Goal: Task Accomplishment & Management: Complete application form

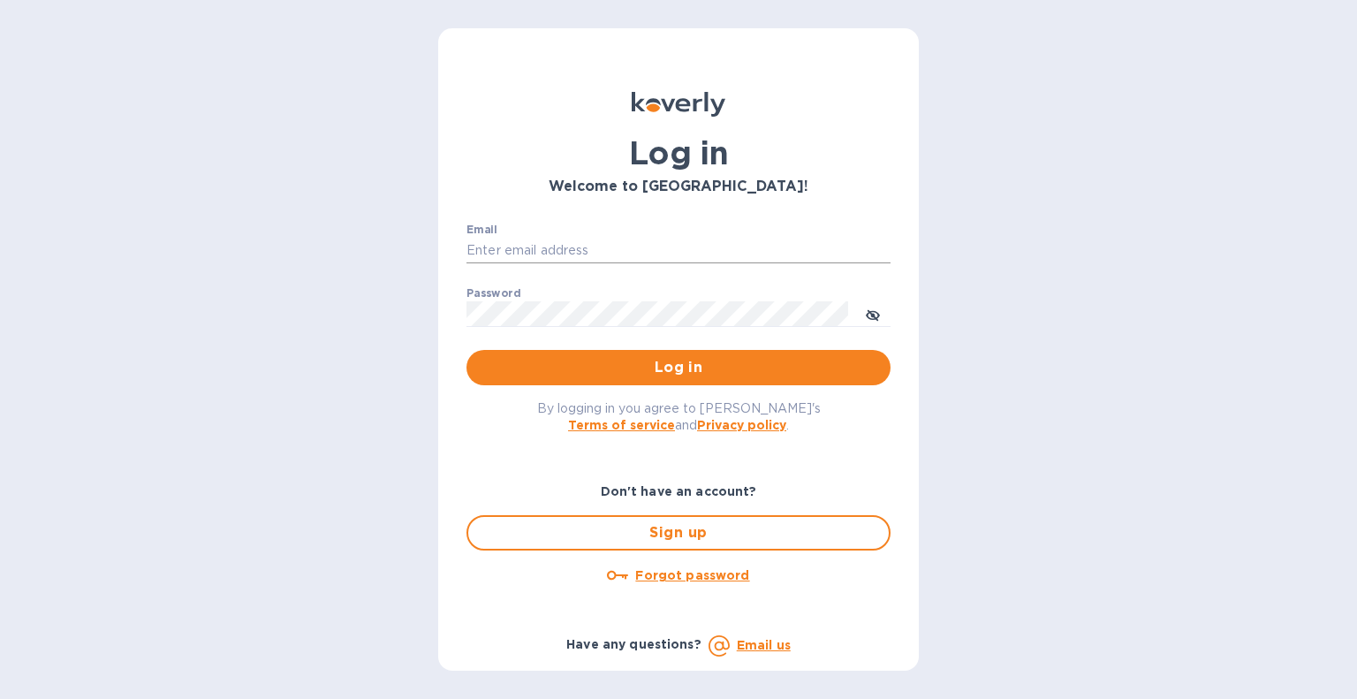
click at [635, 243] on input "Email" at bounding box center [679, 251] width 424 height 27
type input "cprocopio@italianway.us"
click at [724, 361] on span "Log in" at bounding box center [679, 367] width 396 height 21
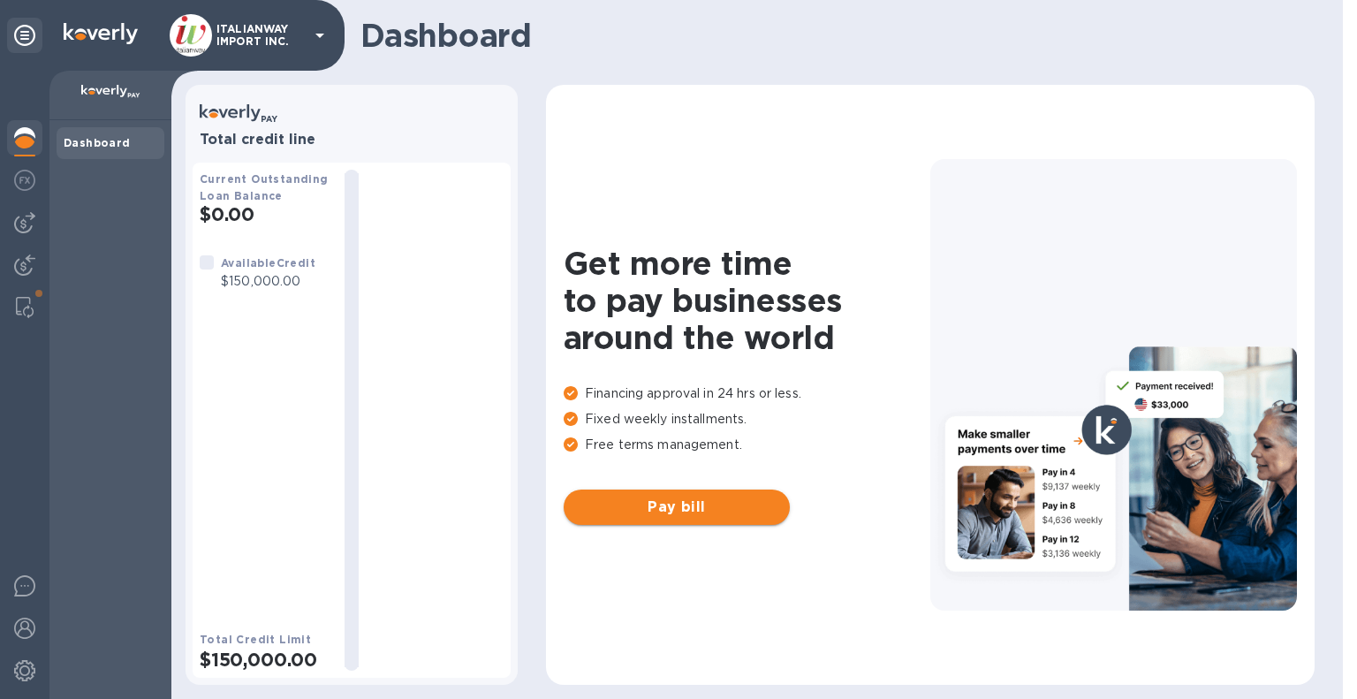
click at [676, 515] on span "Pay bill" at bounding box center [677, 507] width 198 height 21
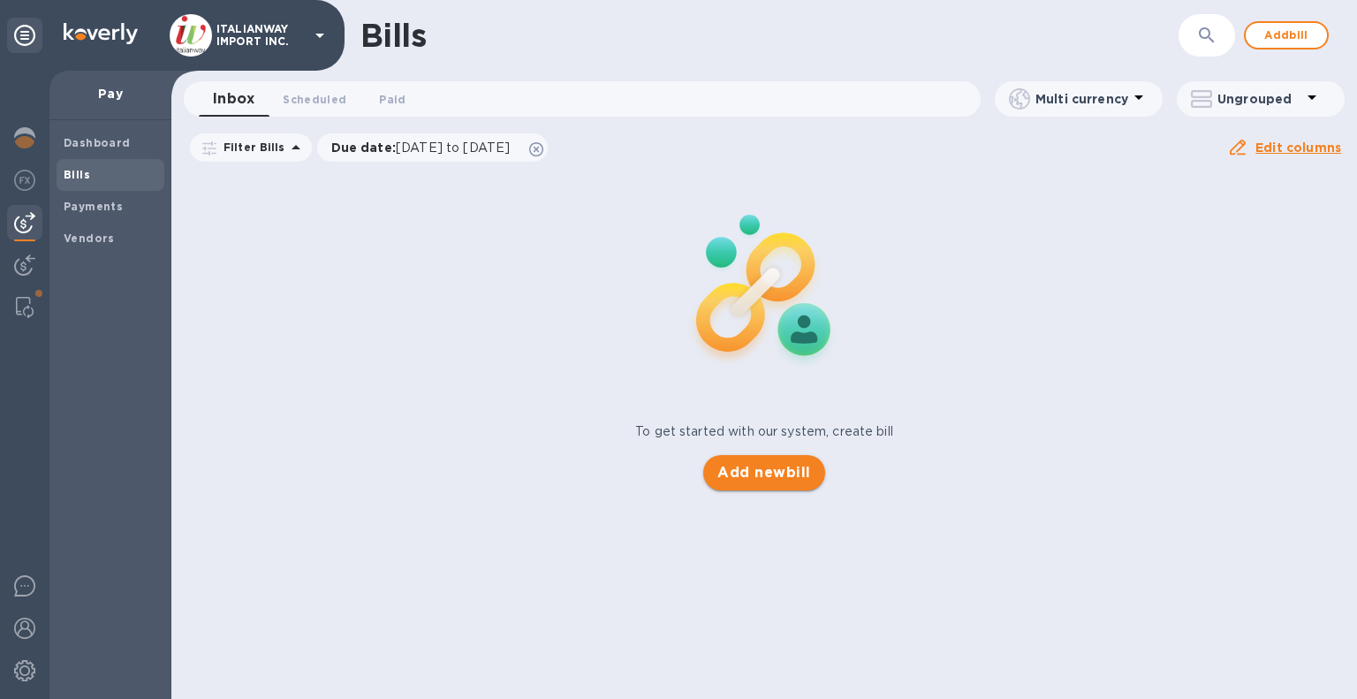
click at [754, 478] on span "Add new bill" at bounding box center [764, 472] width 93 height 21
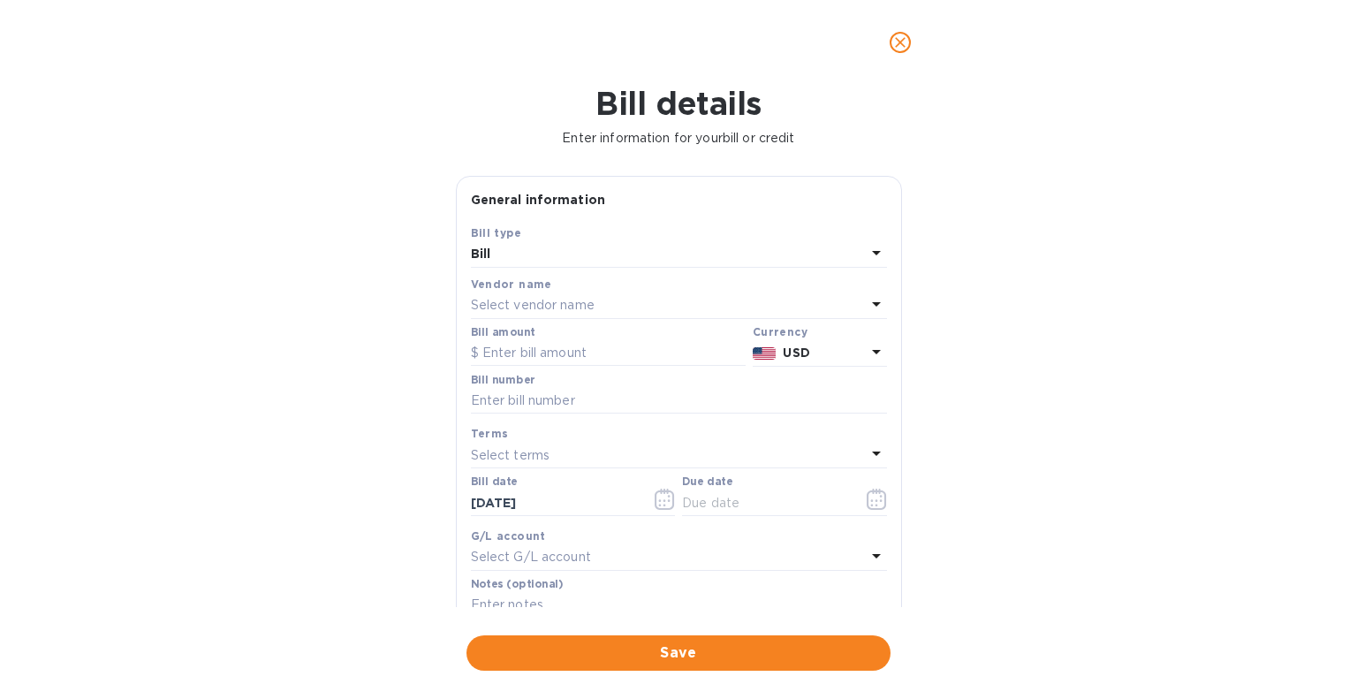
click at [544, 305] on p "Select vendor name" at bounding box center [533, 305] width 124 height 19
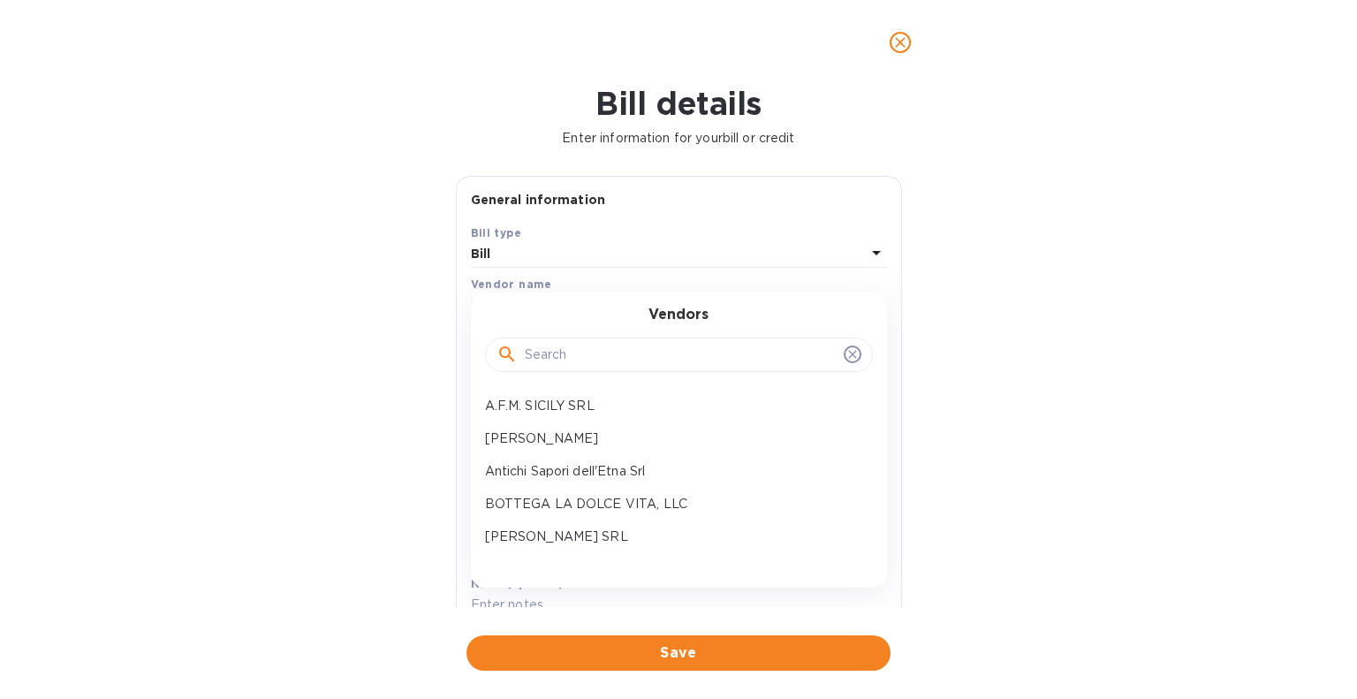
click at [569, 346] on input "text" at bounding box center [681, 355] width 312 height 27
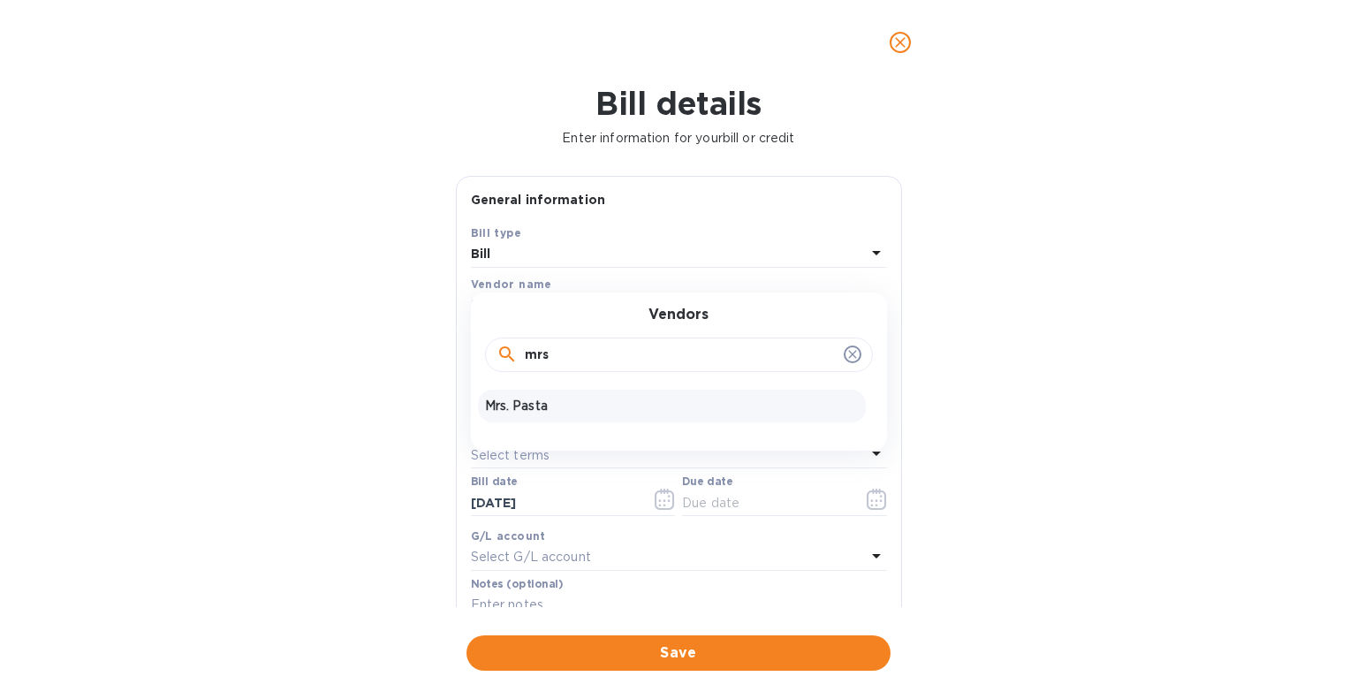
type input "mrs"
click at [530, 402] on p "Mrs. Pasta" at bounding box center [672, 406] width 374 height 19
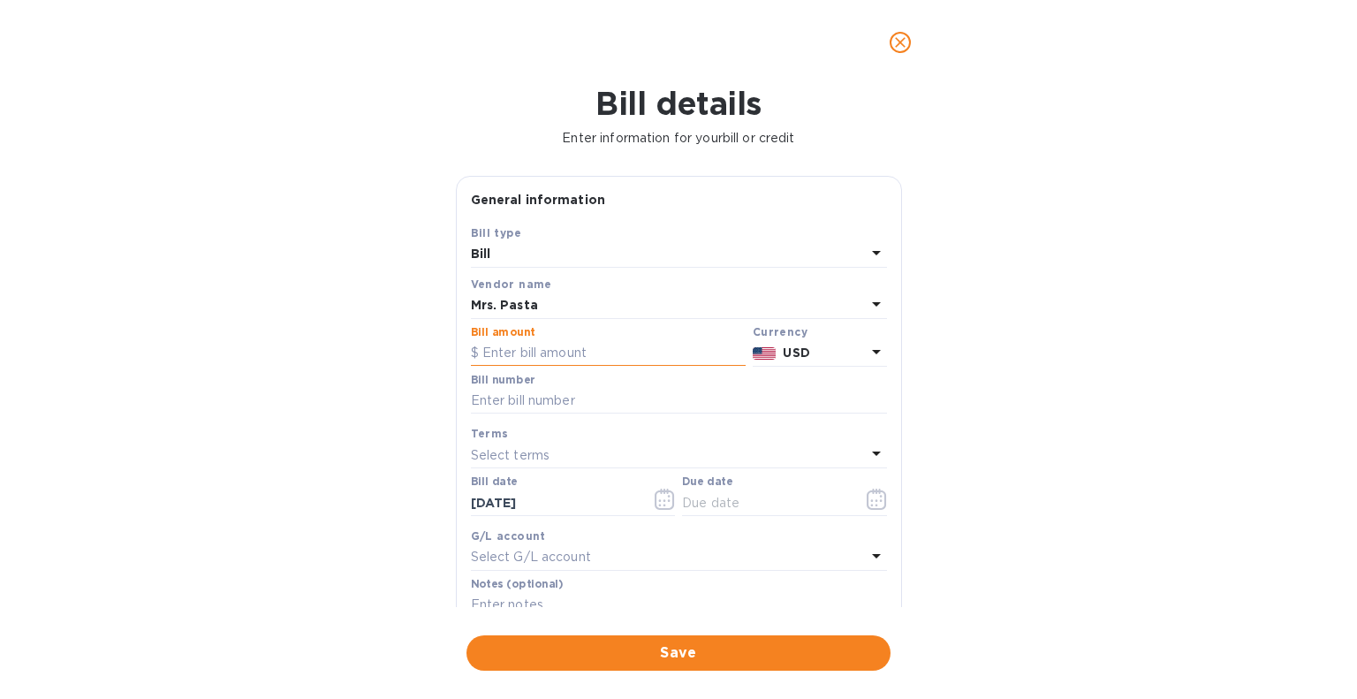
click at [615, 356] on input "text" at bounding box center [608, 353] width 275 height 27
type input "756.90"
click at [608, 399] on input "text" at bounding box center [679, 401] width 416 height 27
type input "83230"
click at [521, 501] on input "[DATE]" at bounding box center [554, 503] width 167 height 27
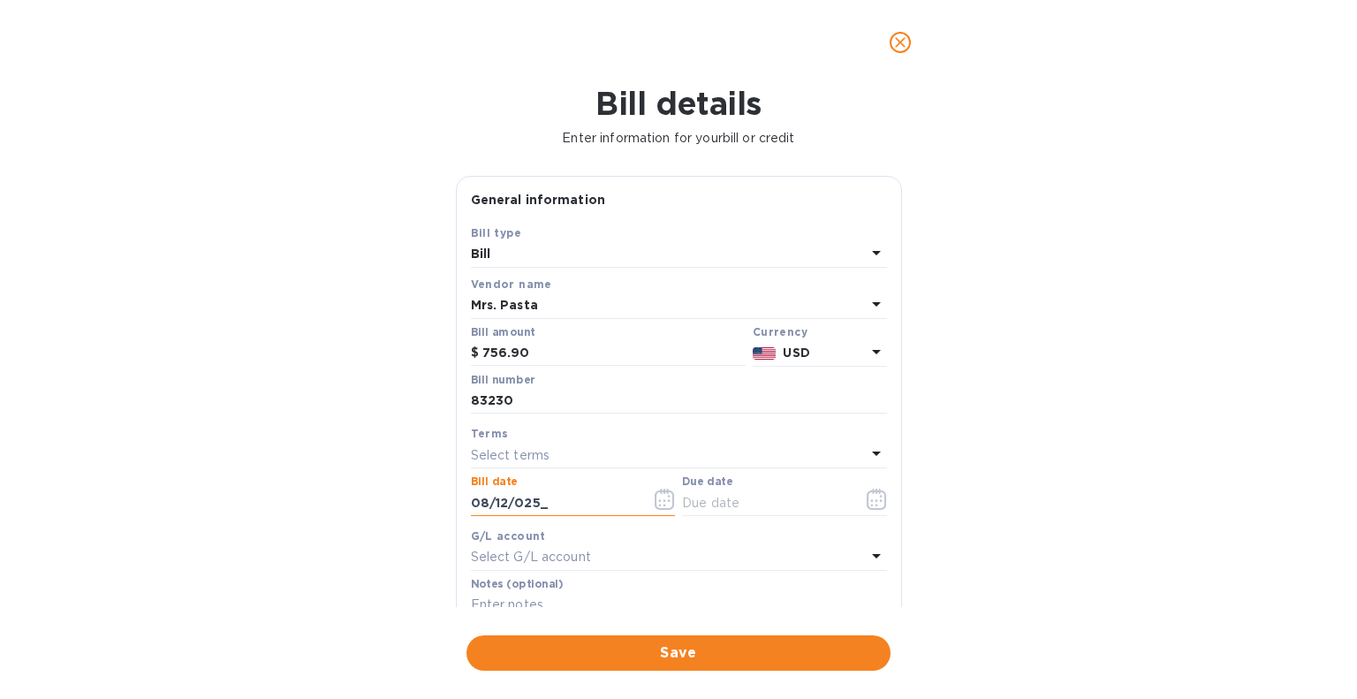
click at [520, 505] on input "08/12/025_" at bounding box center [554, 503] width 167 height 27
type input "[DATE]"
click at [730, 657] on span "Save" at bounding box center [679, 652] width 396 height 21
click at [856, 495] on button "button" at bounding box center [877, 499] width 42 height 42
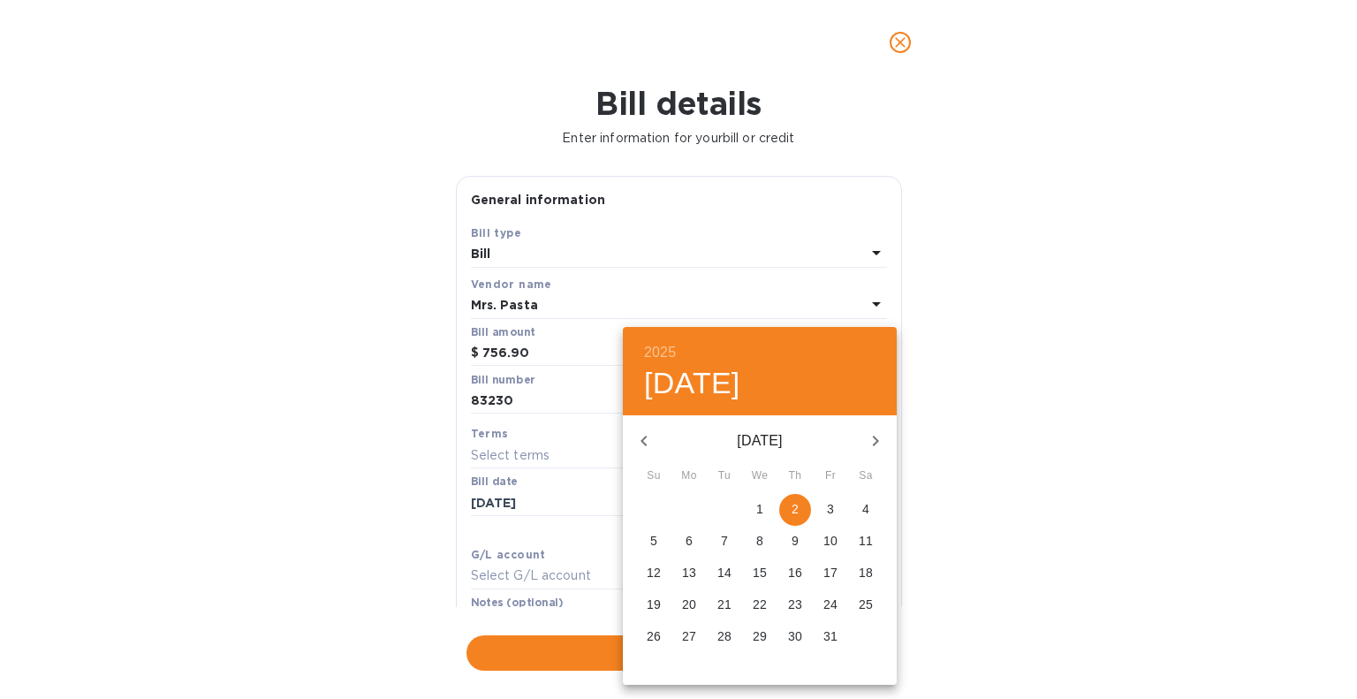
click at [753, 501] on span "1" at bounding box center [760, 509] width 32 height 18
type input "[DATE]"
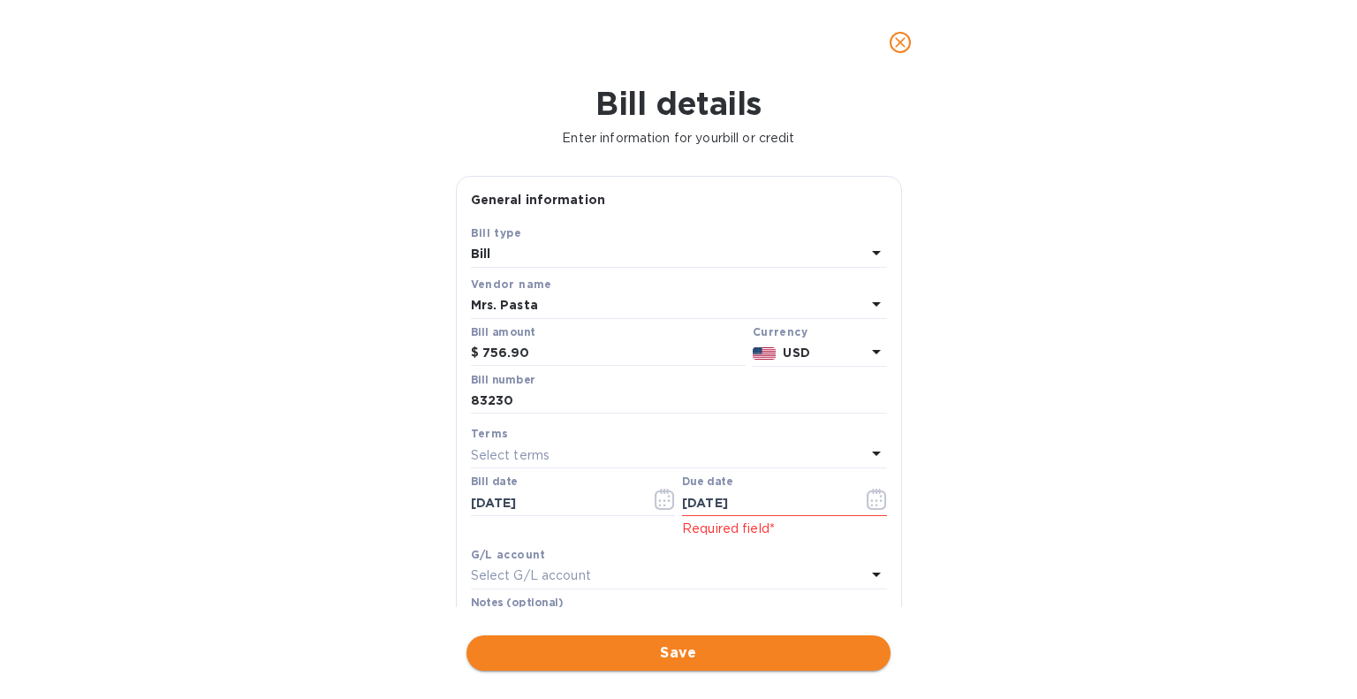
click at [742, 644] on span "Save" at bounding box center [679, 652] width 396 height 21
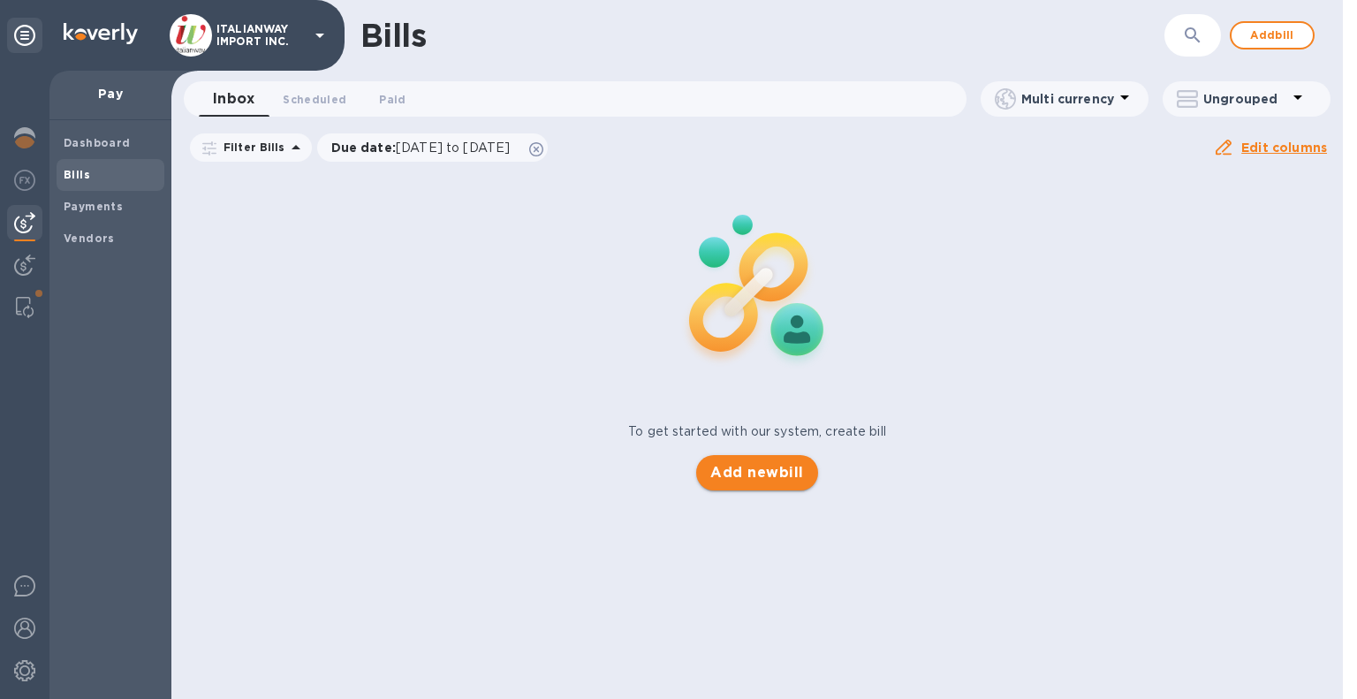
click at [718, 462] on span "Add new bill" at bounding box center [757, 472] width 93 height 21
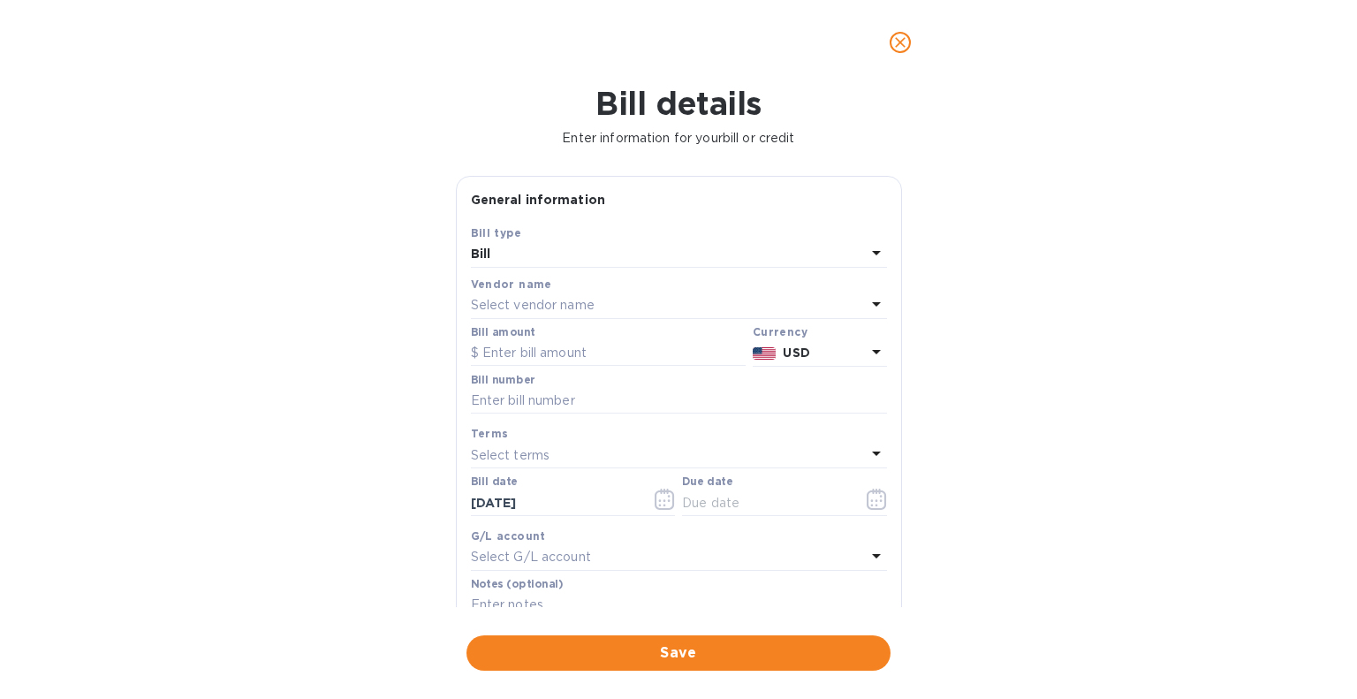
click at [534, 305] on p "Select vendor name" at bounding box center [533, 305] width 124 height 19
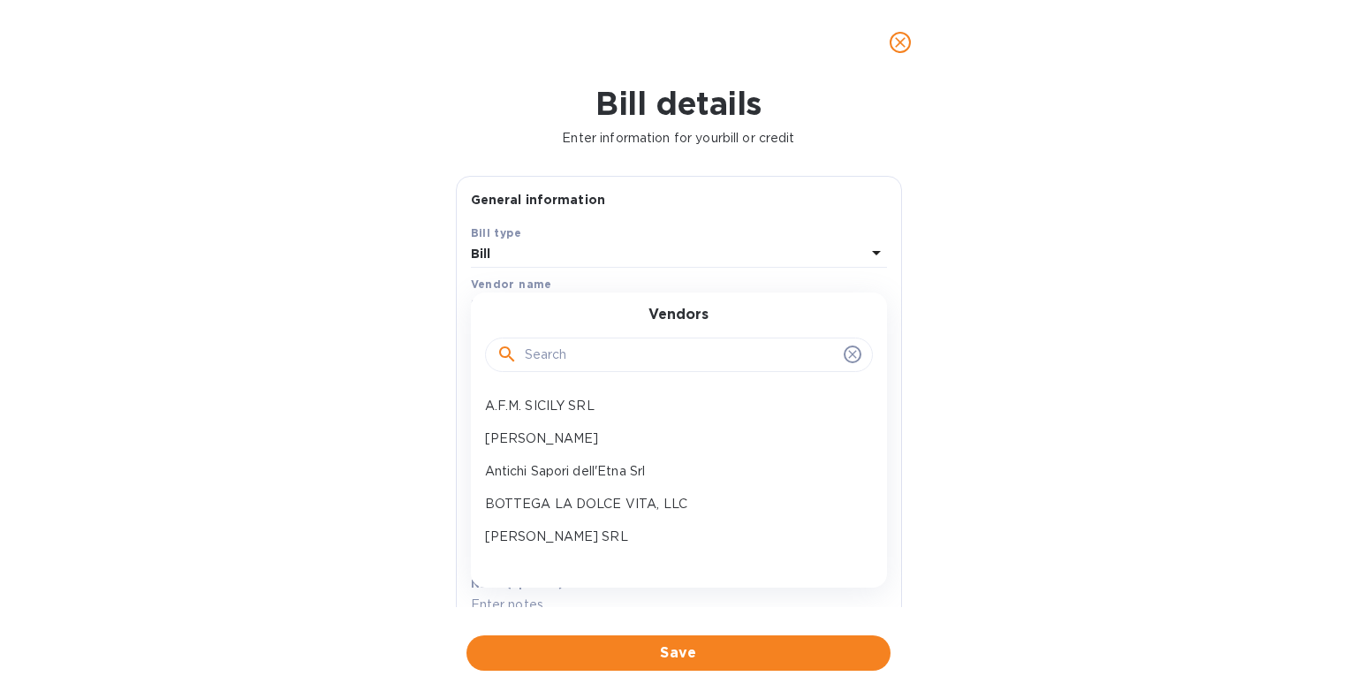
click at [548, 350] on input "text" at bounding box center [681, 355] width 312 height 27
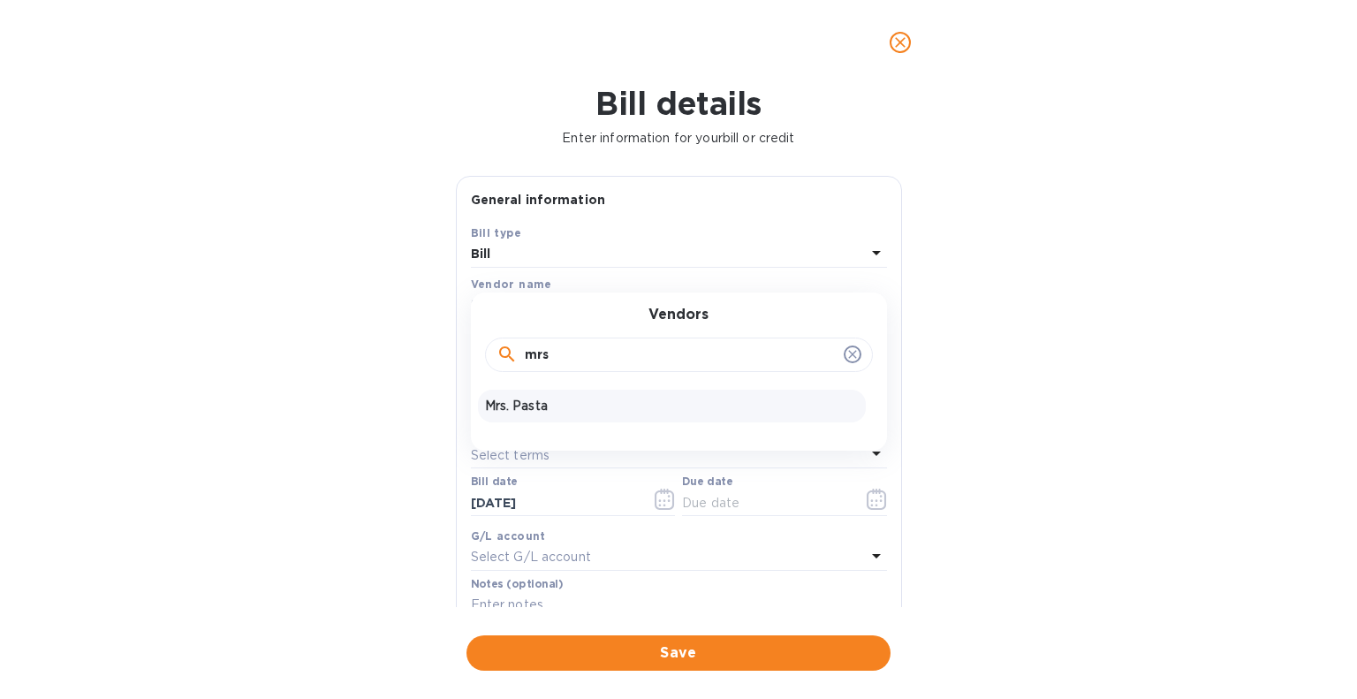
type input "mrs"
click at [526, 407] on p "Mrs. Pasta" at bounding box center [672, 406] width 374 height 19
click at [541, 353] on input "text" at bounding box center [608, 353] width 275 height 27
type input "560.50"
click at [562, 409] on input "text" at bounding box center [679, 401] width 416 height 27
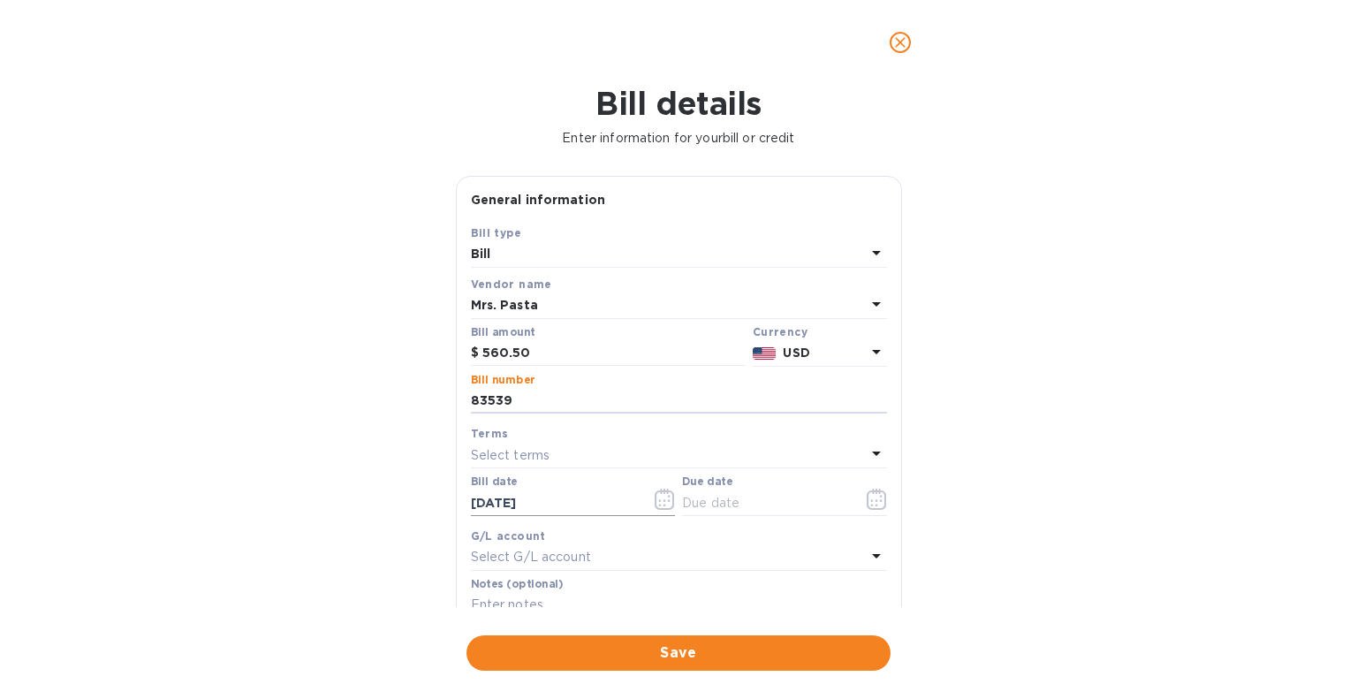
type input "83539"
click at [534, 504] on input "[DATE]" at bounding box center [554, 503] width 167 height 27
type input "[DATE]"
click at [620, 456] on div "Select terms" at bounding box center [668, 455] width 395 height 25
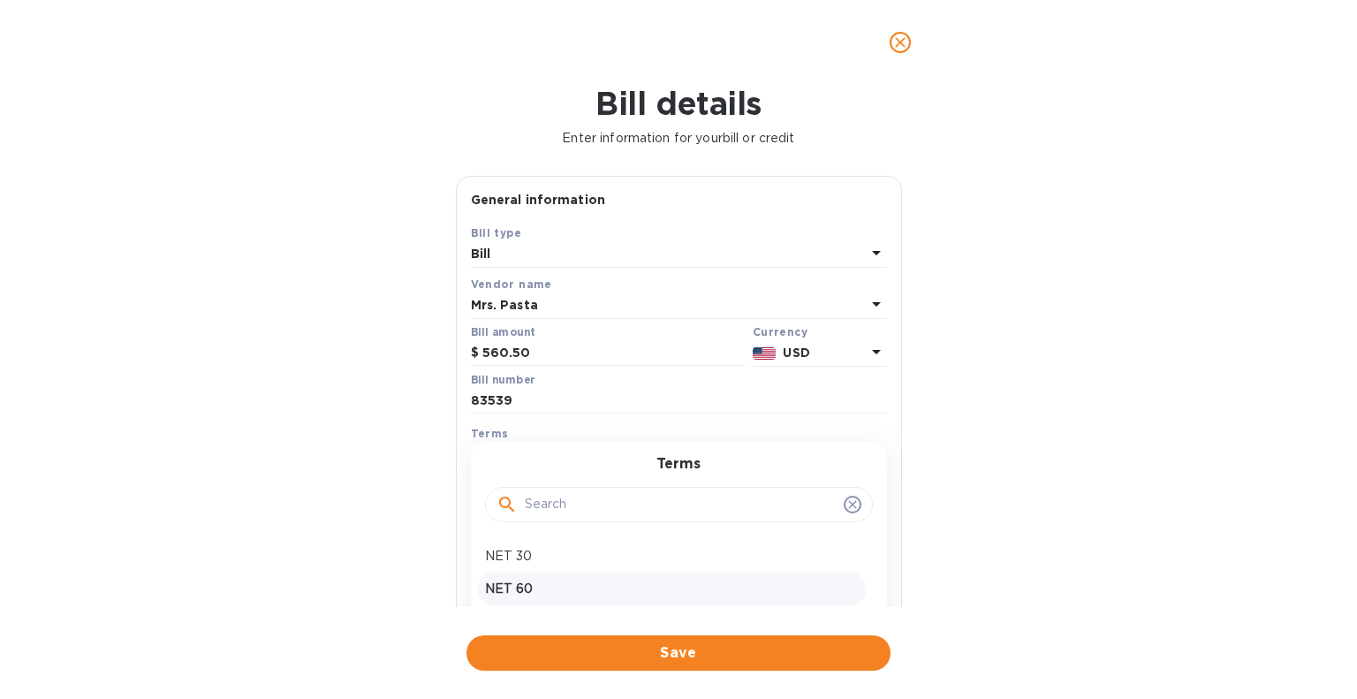
click at [526, 585] on p "NET 60" at bounding box center [672, 589] width 374 height 19
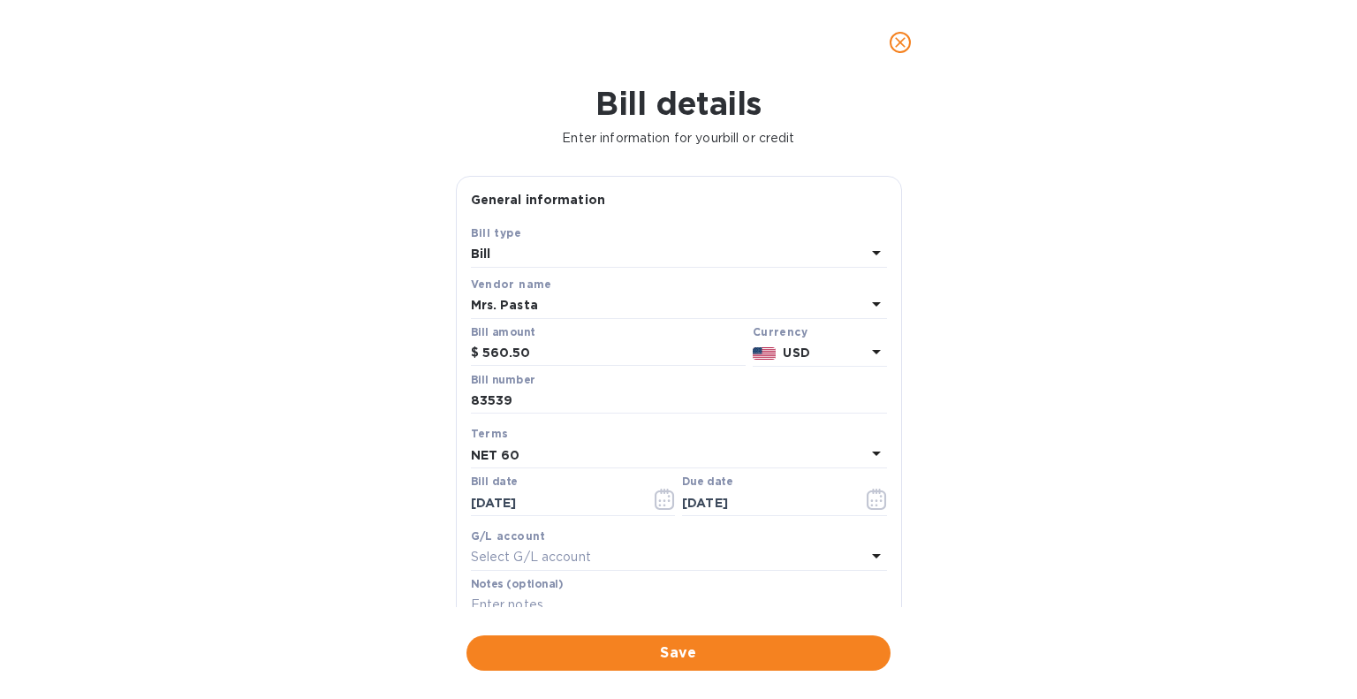
click at [555, 451] on div "NET 60" at bounding box center [668, 455] width 395 height 25
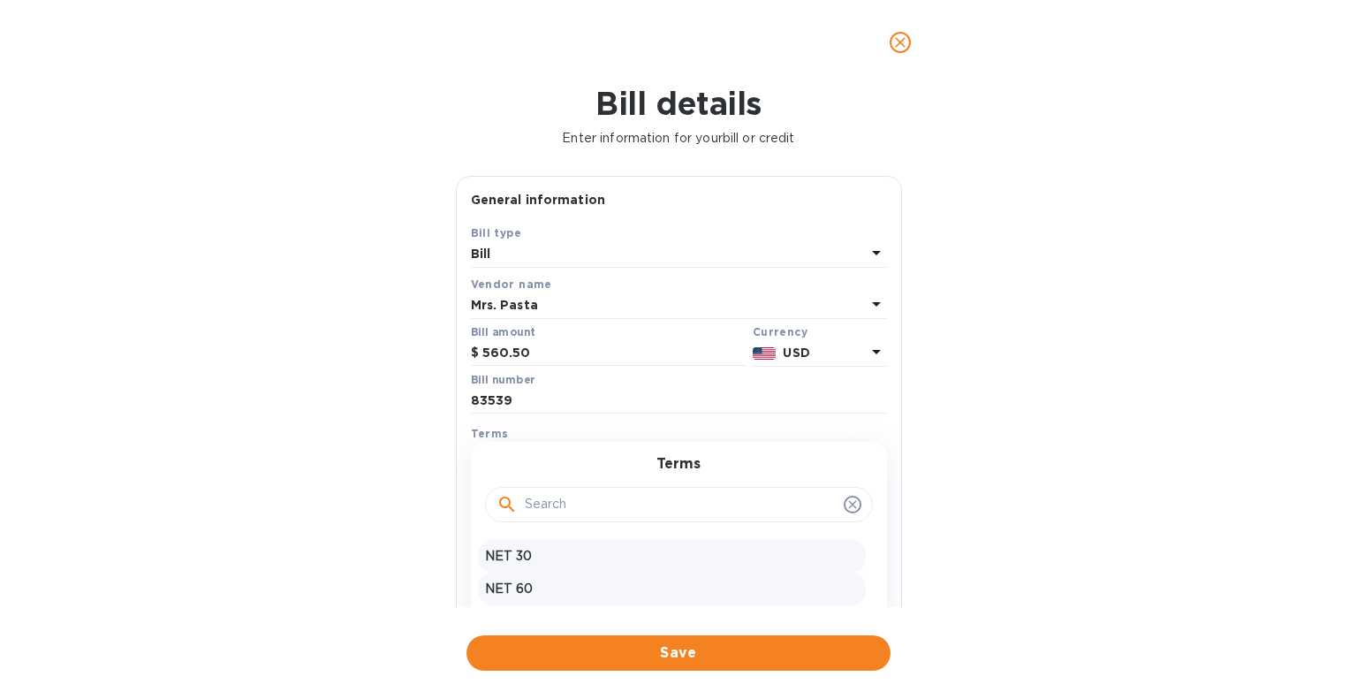
click at [547, 548] on p "NET 30" at bounding box center [672, 556] width 374 height 19
type input "[DATE]"
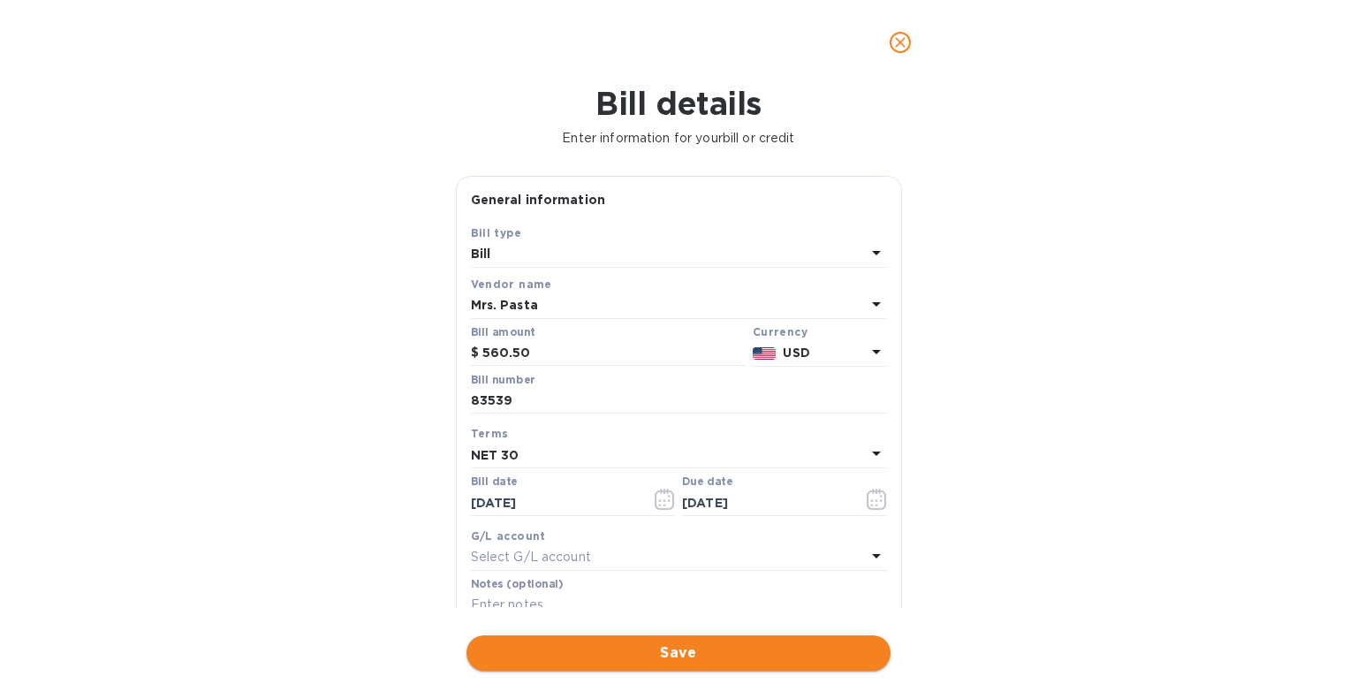
click at [760, 653] on span "Save" at bounding box center [679, 652] width 396 height 21
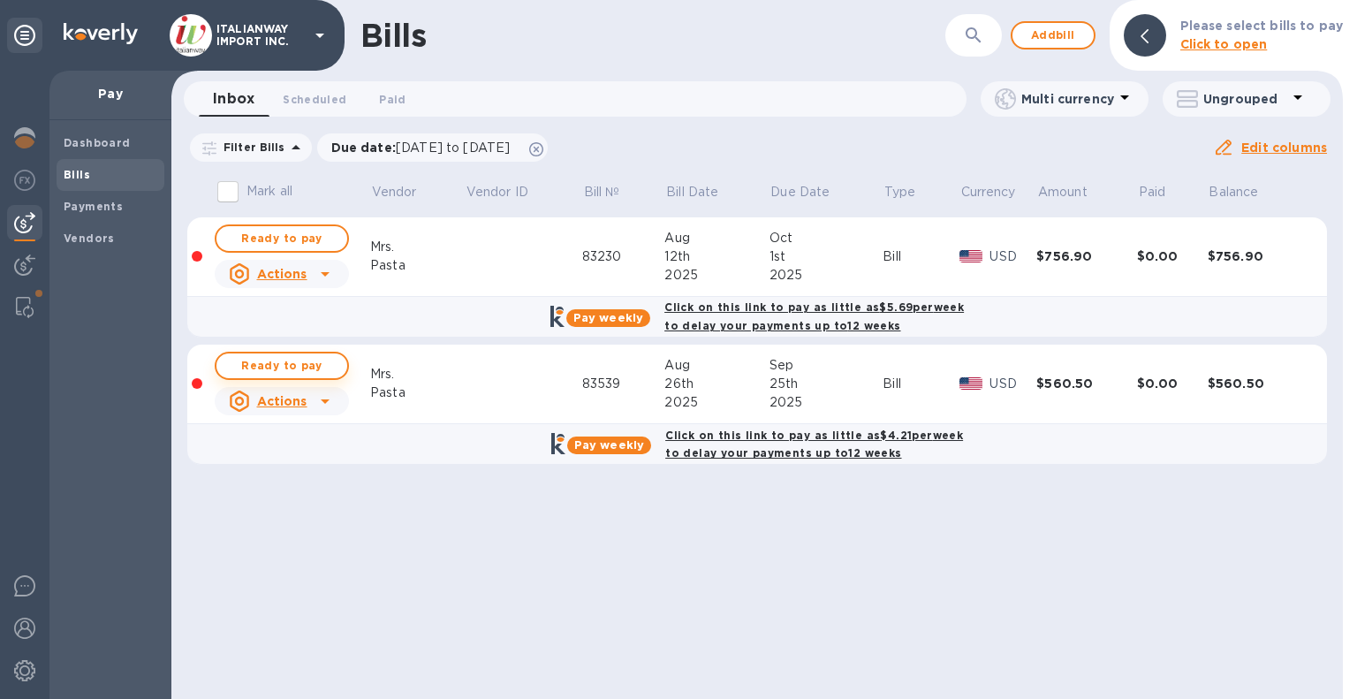
click at [276, 371] on span "Ready to pay" at bounding box center [282, 365] width 103 height 21
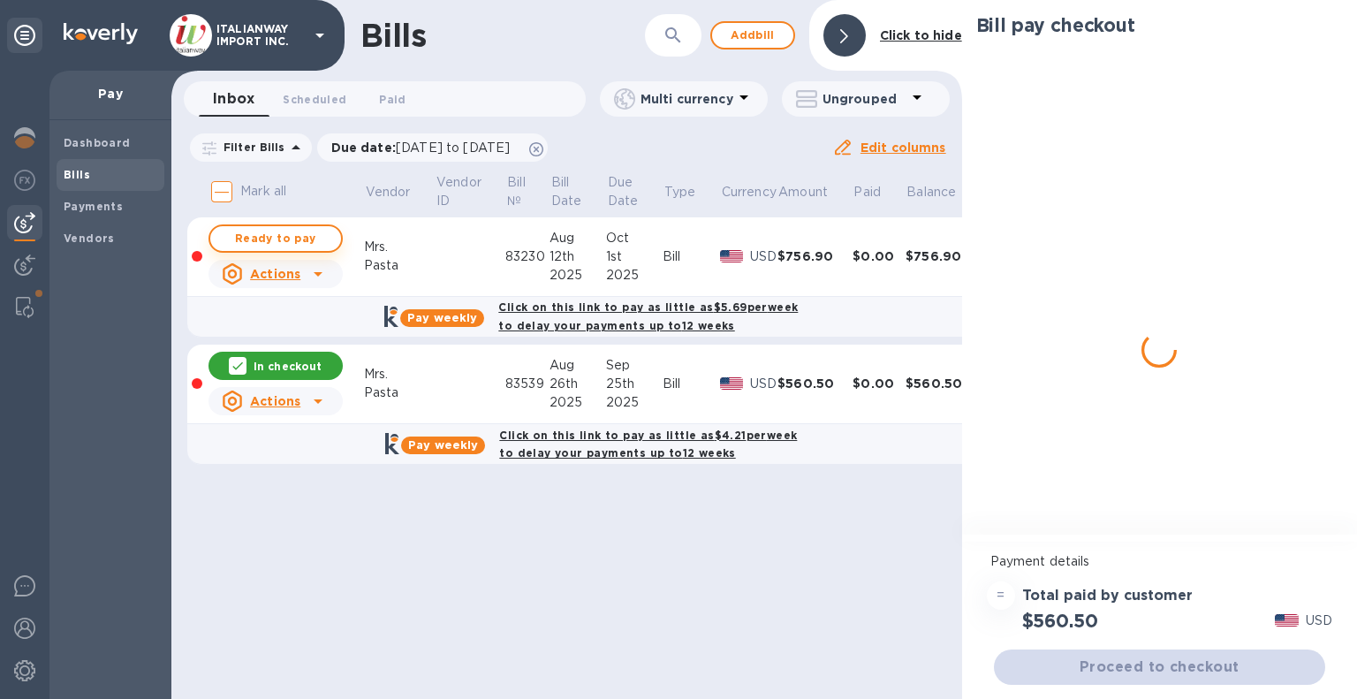
click at [290, 241] on span "Ready to pay" at bounding box center [275, 238] width 103 height 21
checkbox input "true"
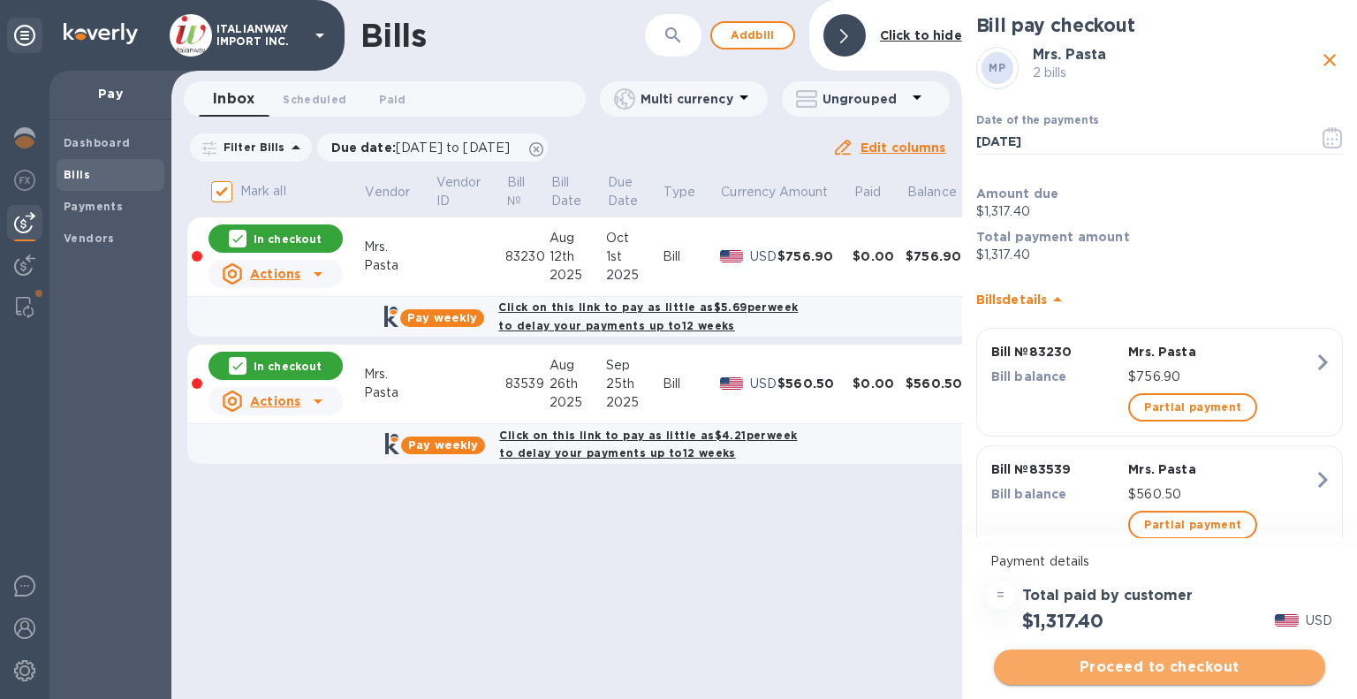
click at [1184, 667] on span "Proceed to checkout" at bounding box center [1159, 667] width 303 height 21
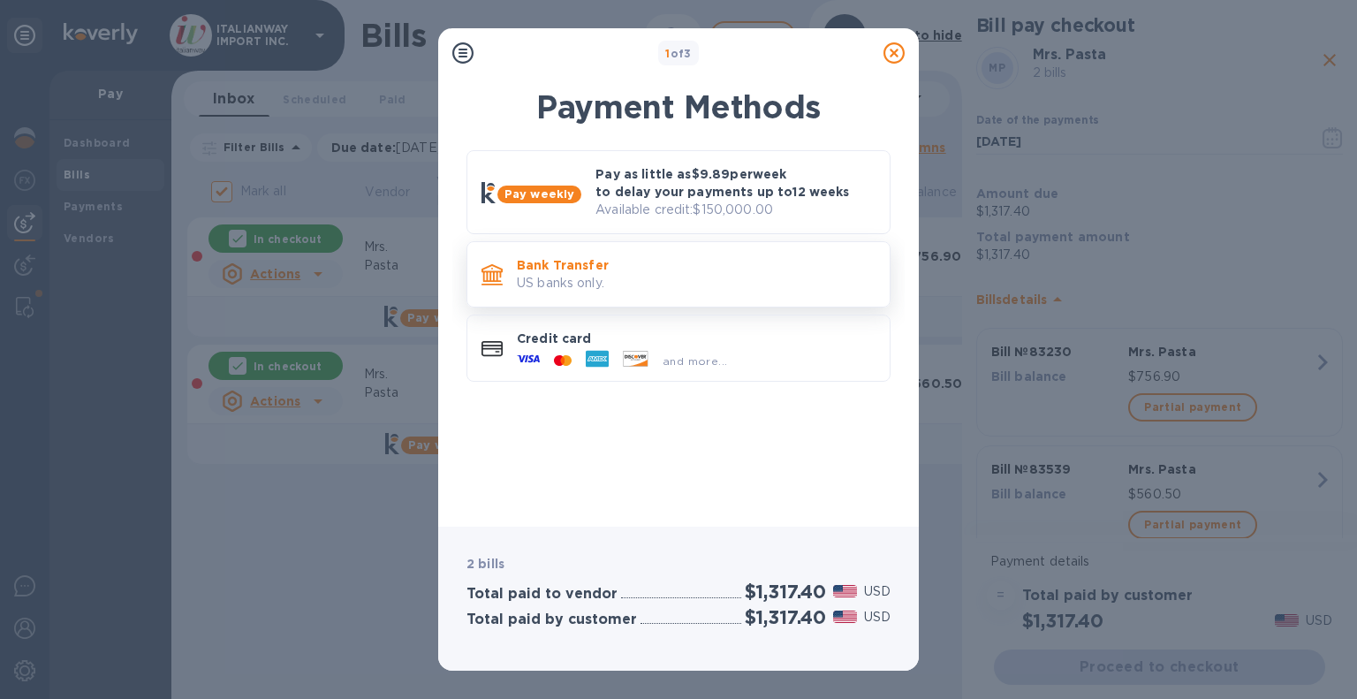
click at [612, 265] on p "Bank Transfer" at bounding box center [696, 265] width 359 height 18
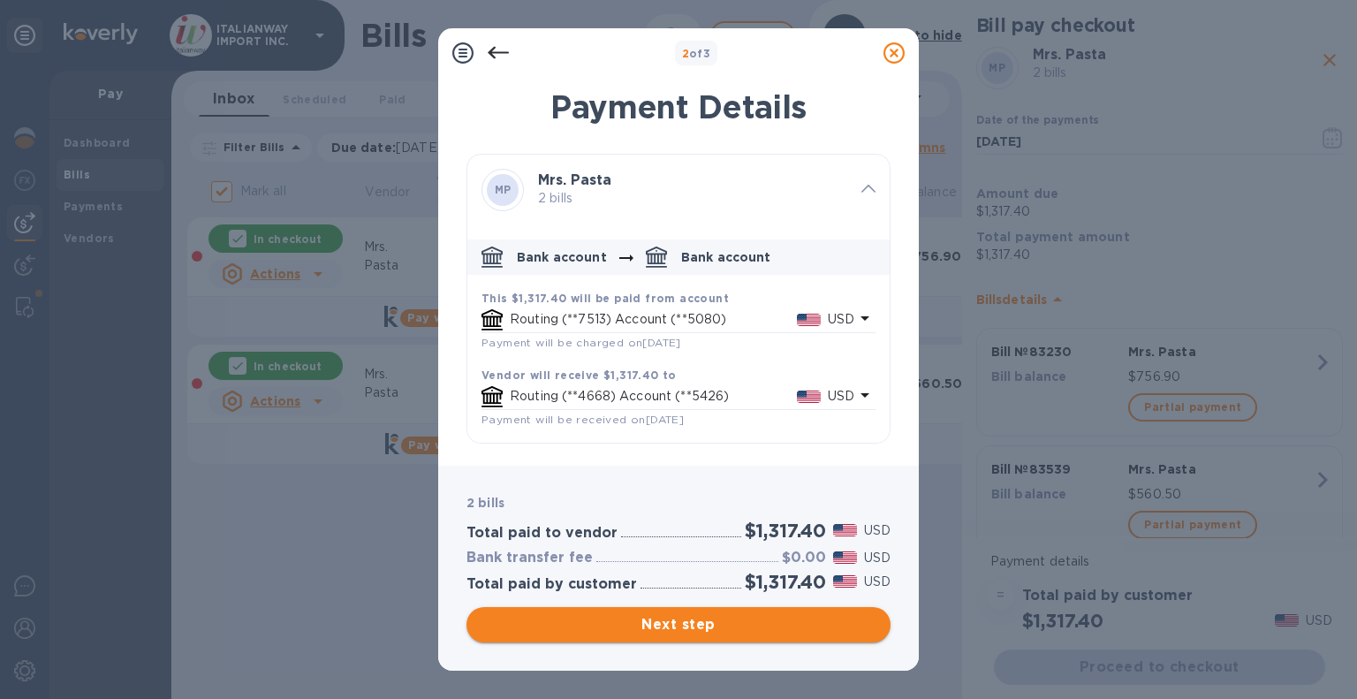
click at [762, 627] on span "Next step" at bounding box center [679, 624] width 396 height 21
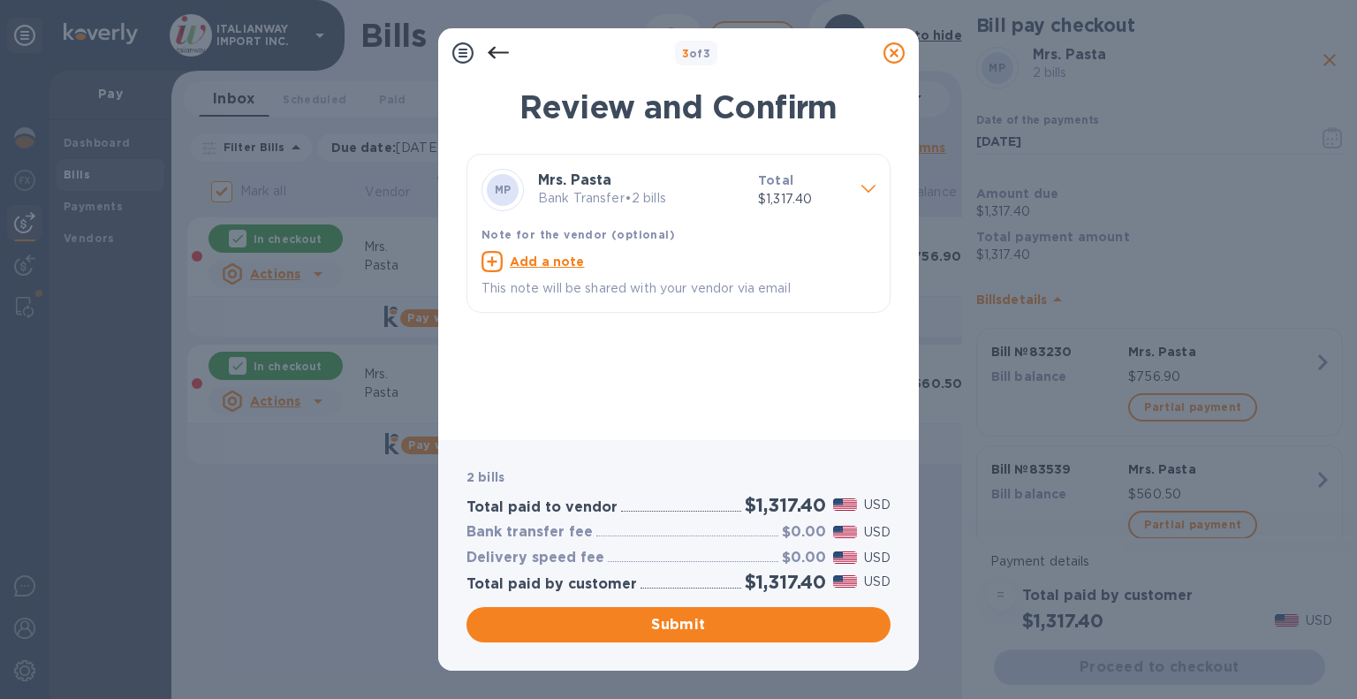
click at [552, 268] on u "Add a note" at bounding box center [547, 262] width 75 height 14
click at [627, 260] on textarea at bounding box center [665, 263] width 366 height 15
type textarea "83230 - 83539"
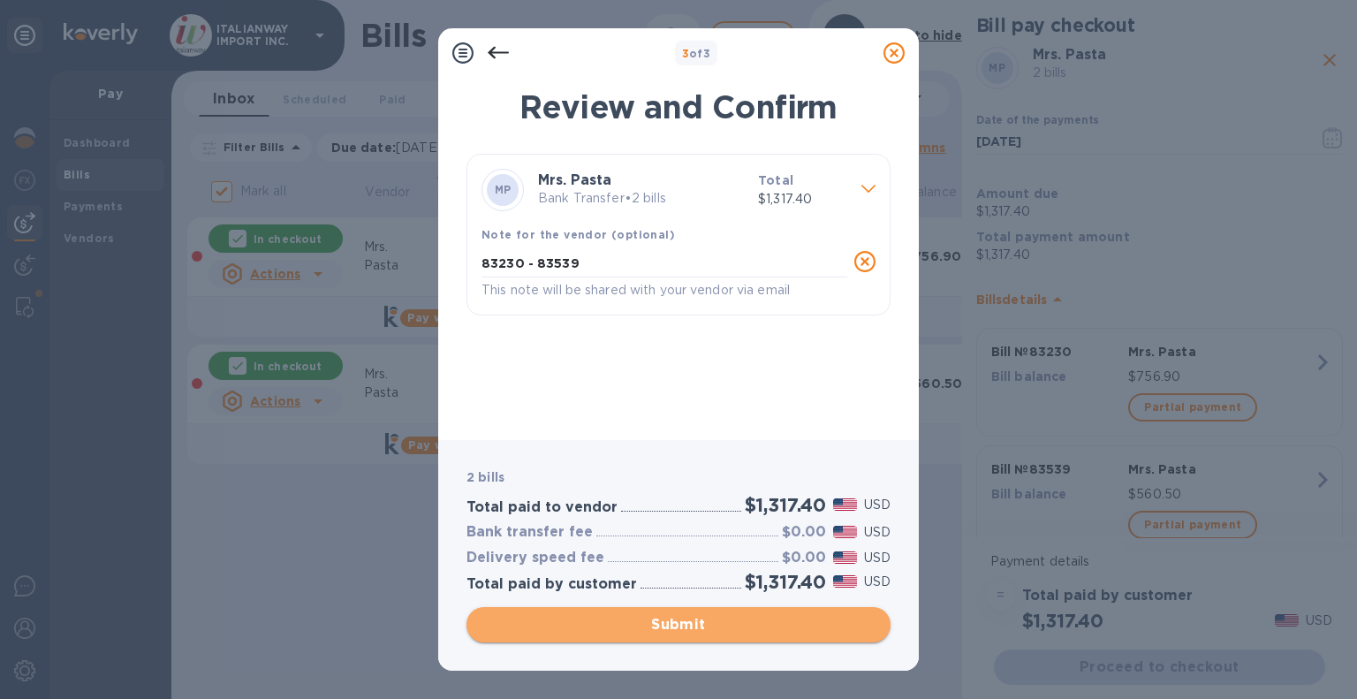
click at [732, 618] on span "Submit" at bounding box center [679, 624] width 396 height 21
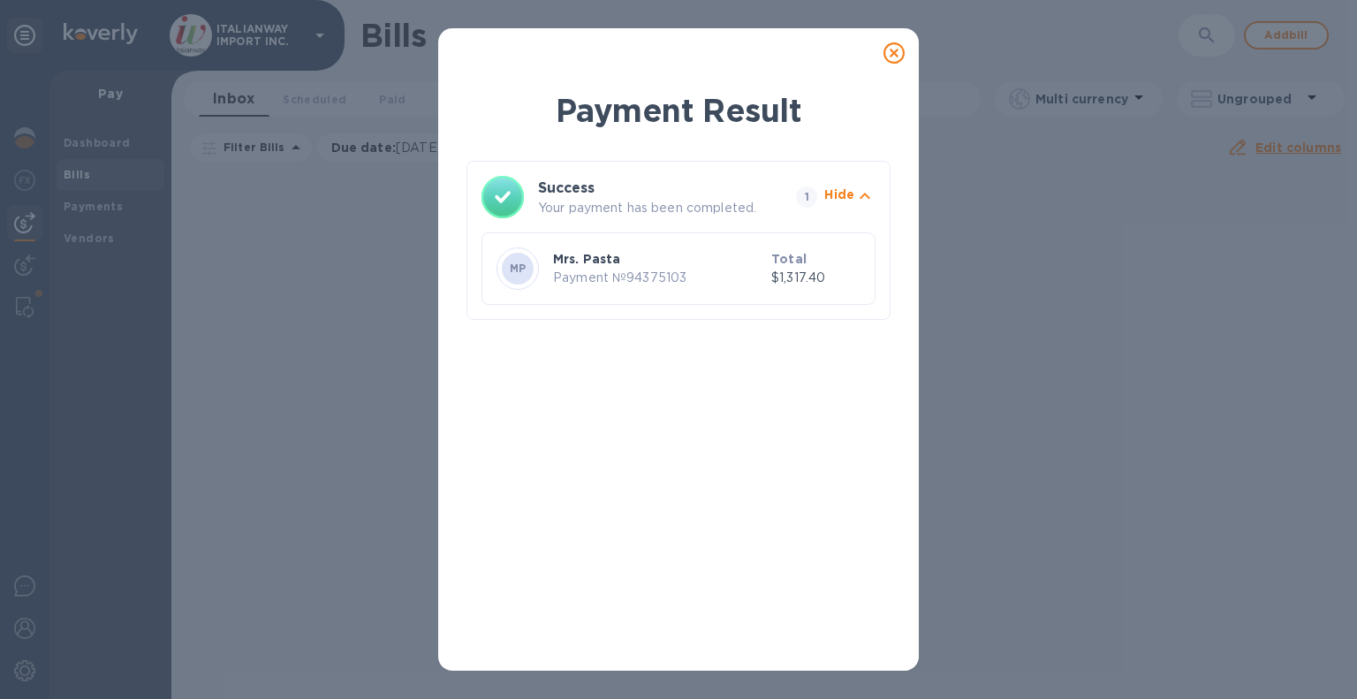
click at [897, 49] on icon at bounding box center [894, 52] width 21 height 21
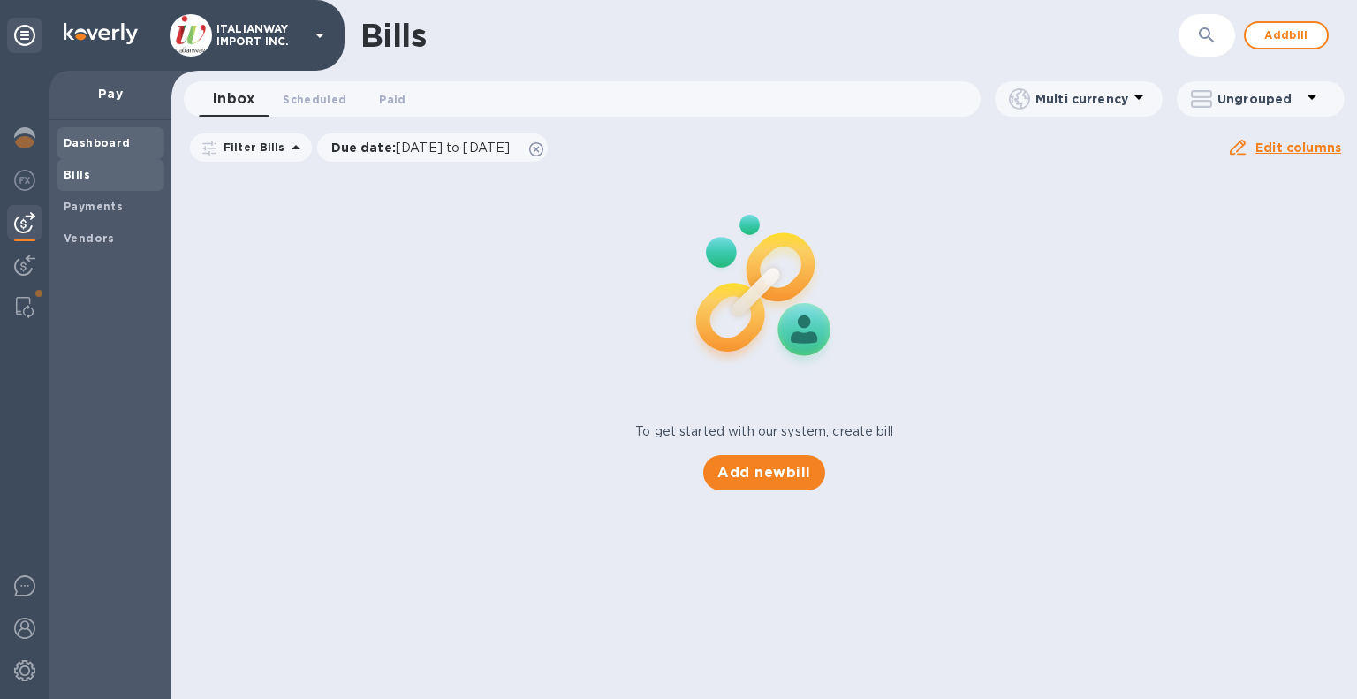
click at [57, 133] on div "Dashboard" at bounding box center [111, 143] width 108 height 32
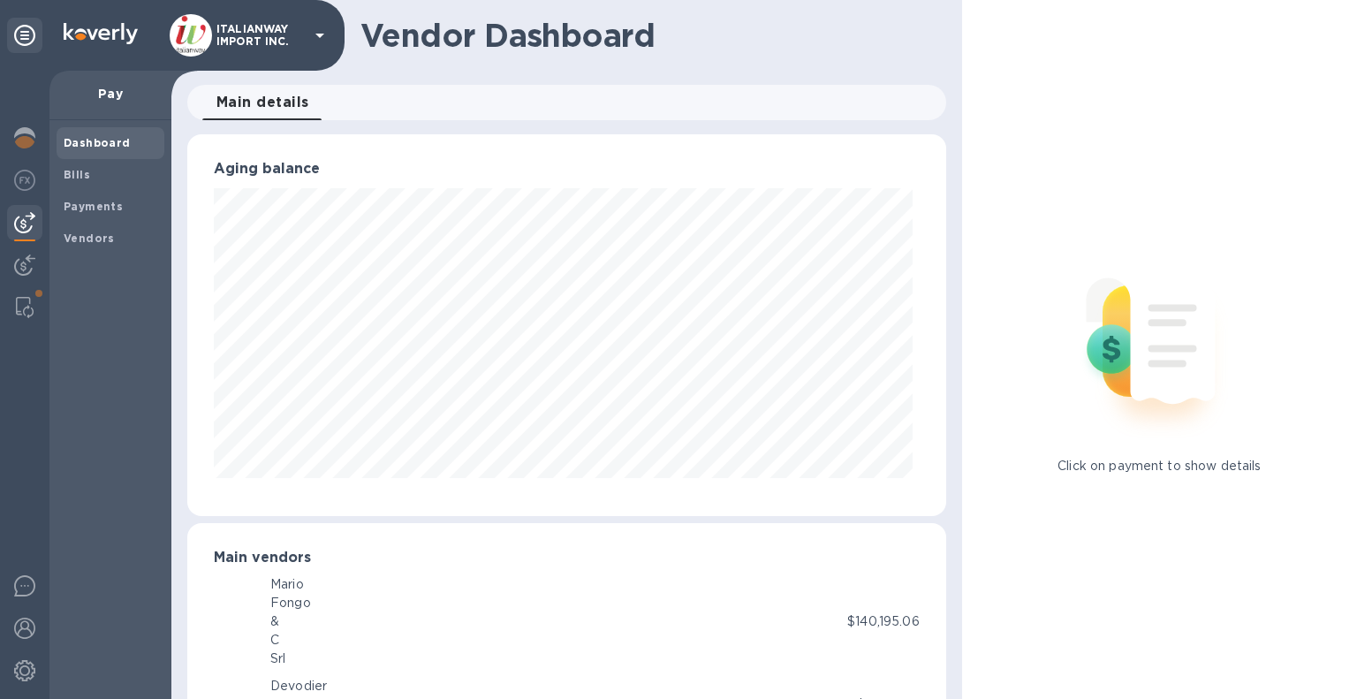
scroll to position [883339, 882969]
